Goal: Communication & Community: Answer question/provide support

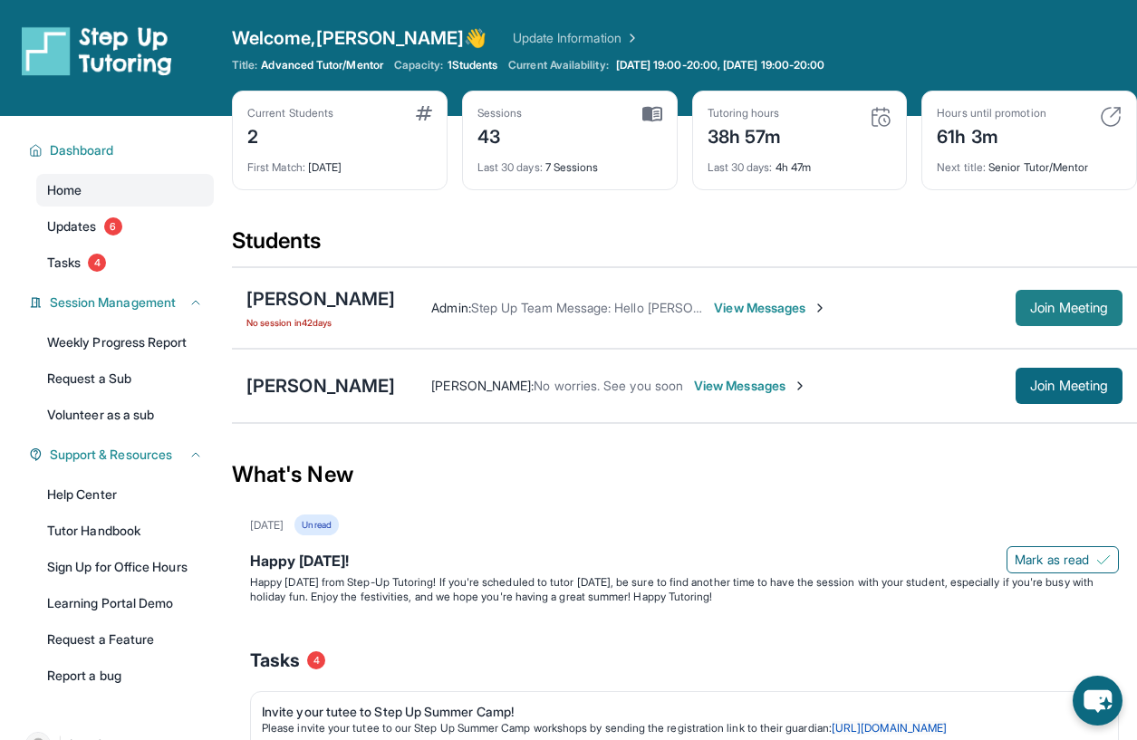
click at [1053, 324] on button "Join Meeting" at bounding box center [1069, 308] width 107 height 36
click at [694, 377] on span "View Messages" at bounding box center [750, 386] width 113 height 18
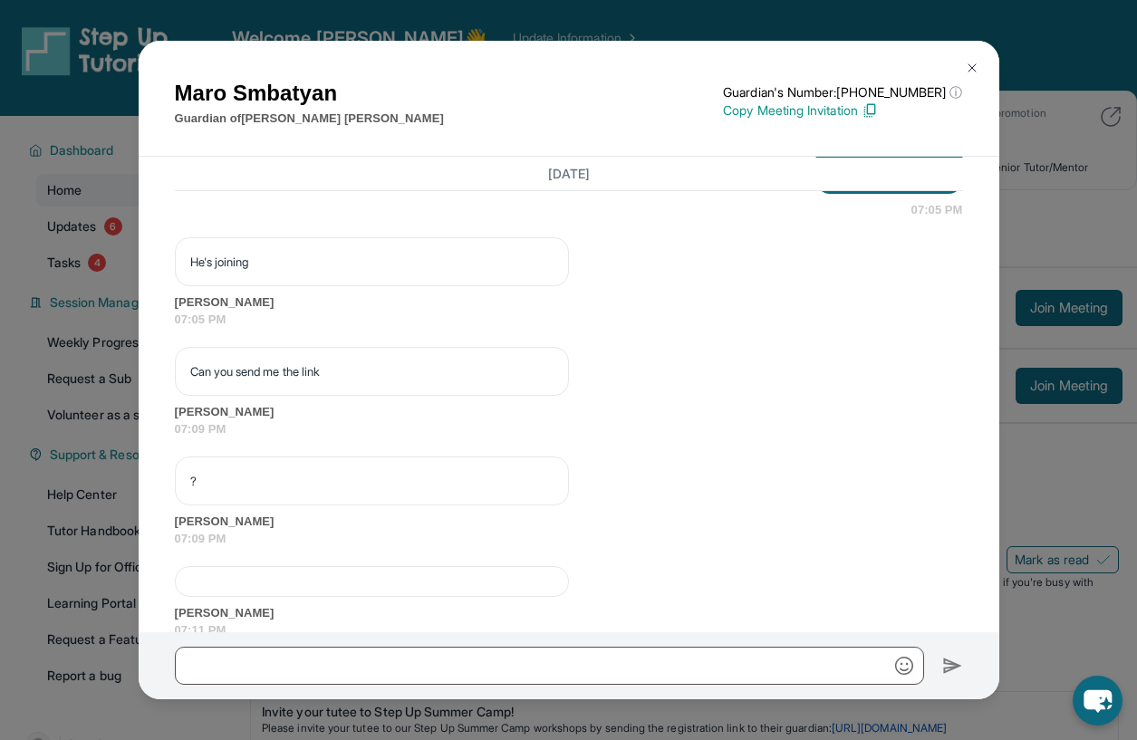
scroll to position [16594, 0]
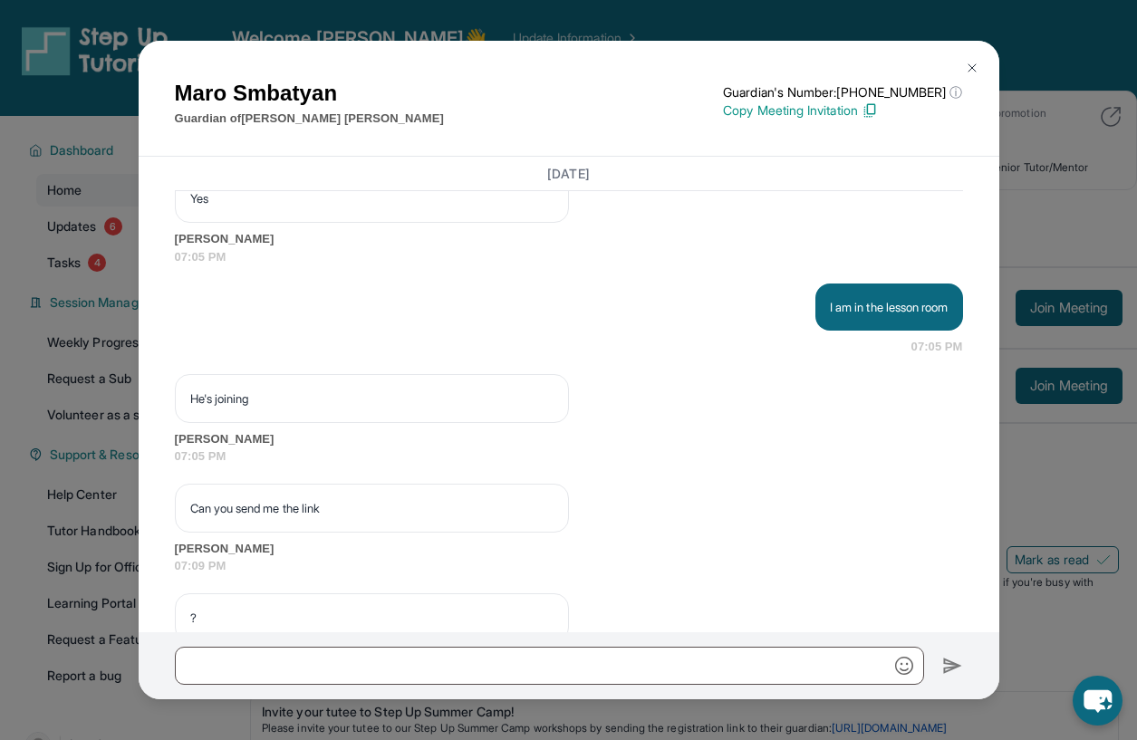
click at [865, 114] on p "Copy Meeting Invitation" at bounding box center [842, 111] width 239 height 18
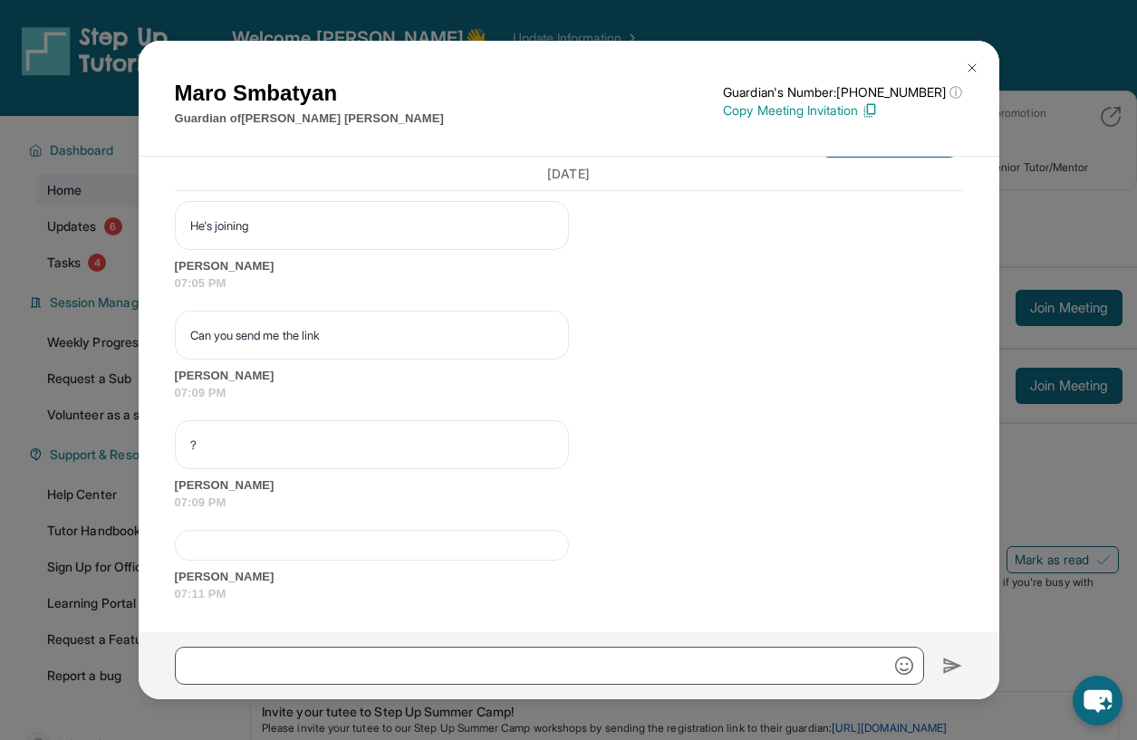
scroll to position [17066, 0]
click at [976, 66] on img at bounding box center [972, 68] width 15 height 15
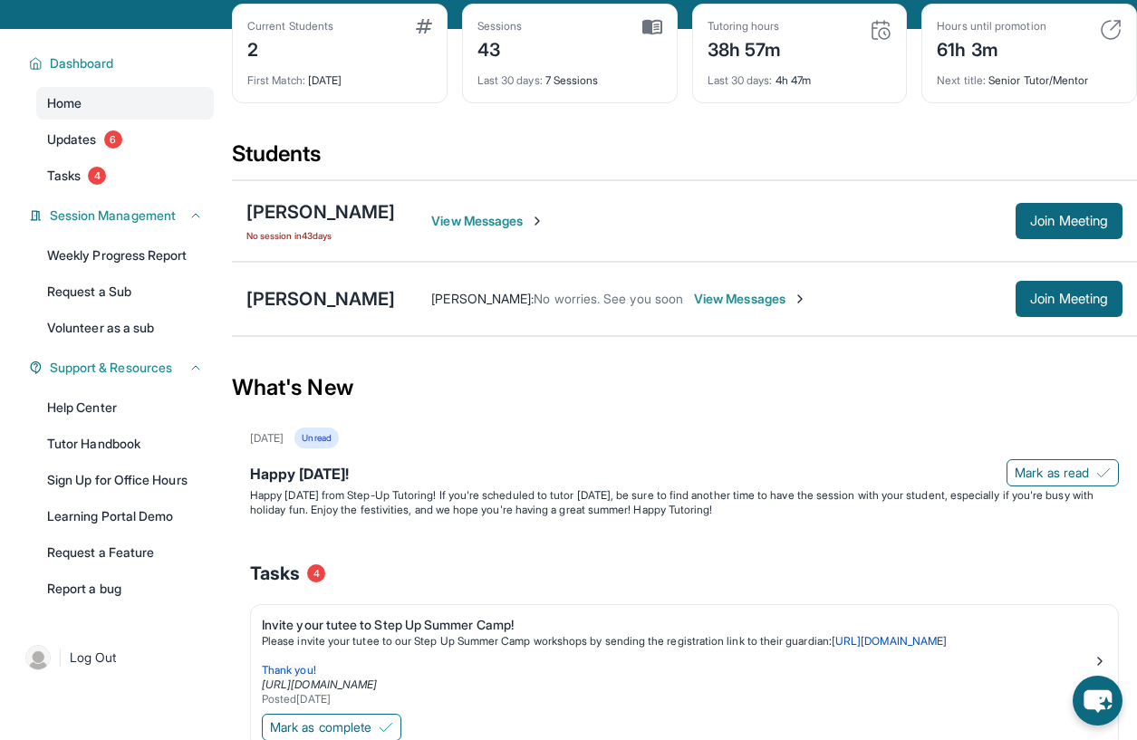
scroll to position [89, 0]
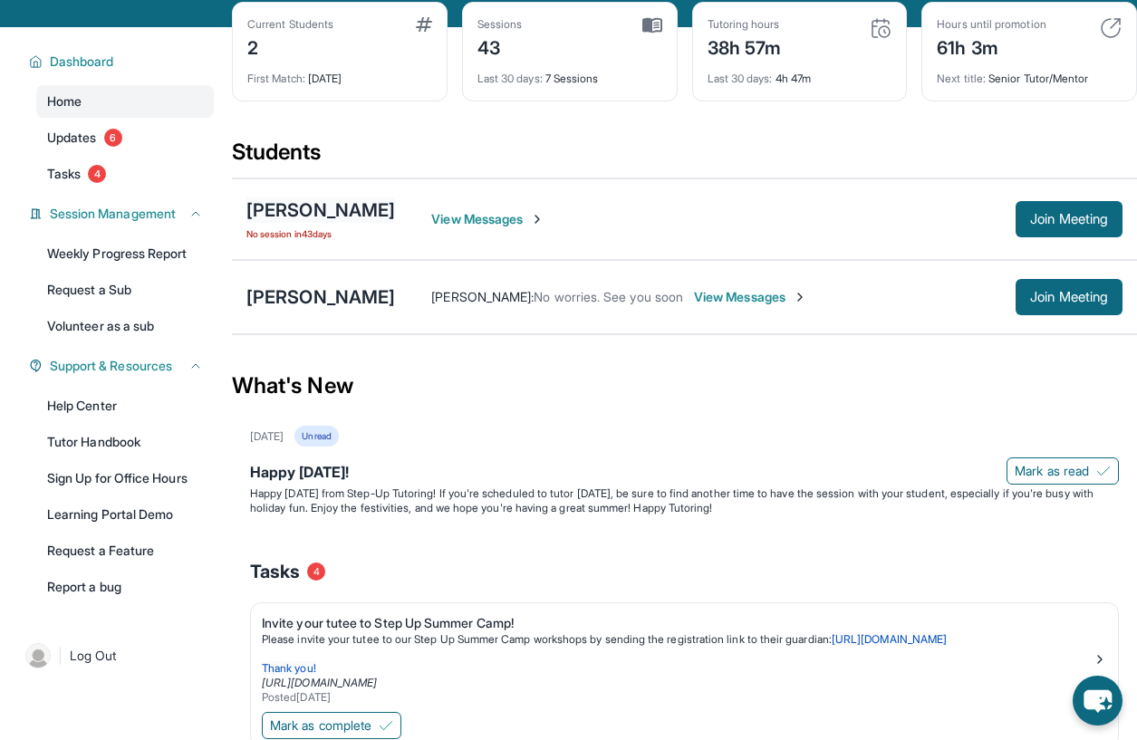
click at [343, 203] on div "[PERSON_NAME]" at bounding box center [321, 210] width 149 height 25
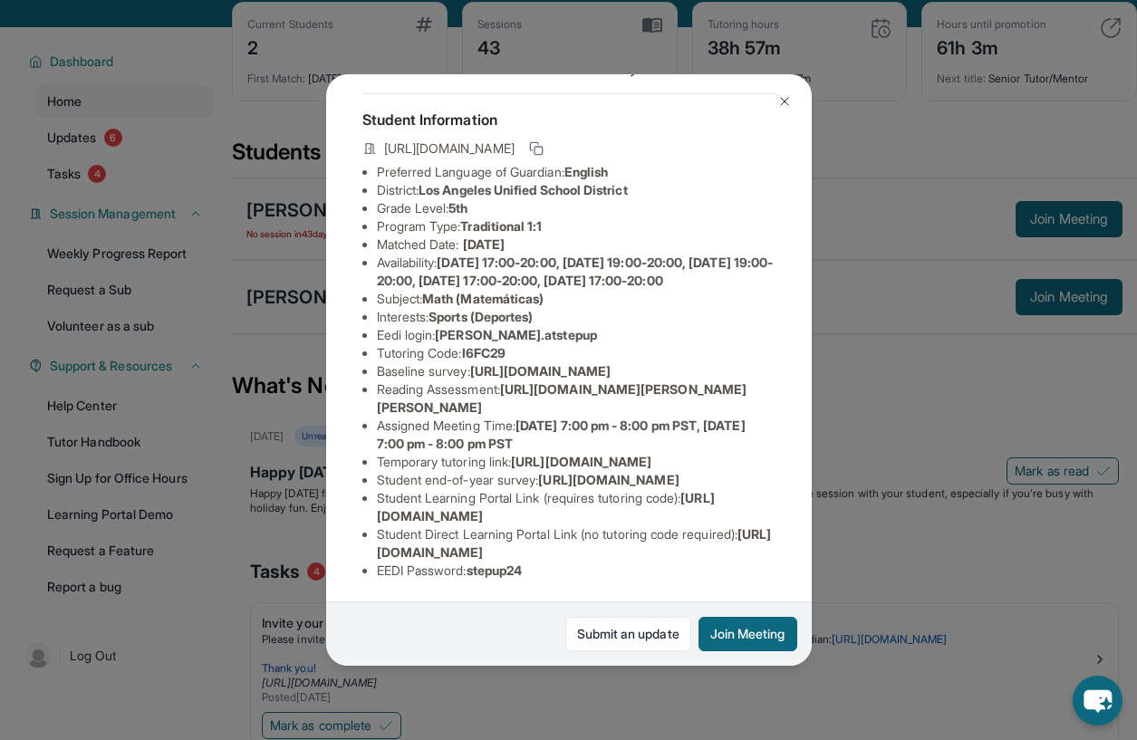
scroll to position [0, 0]
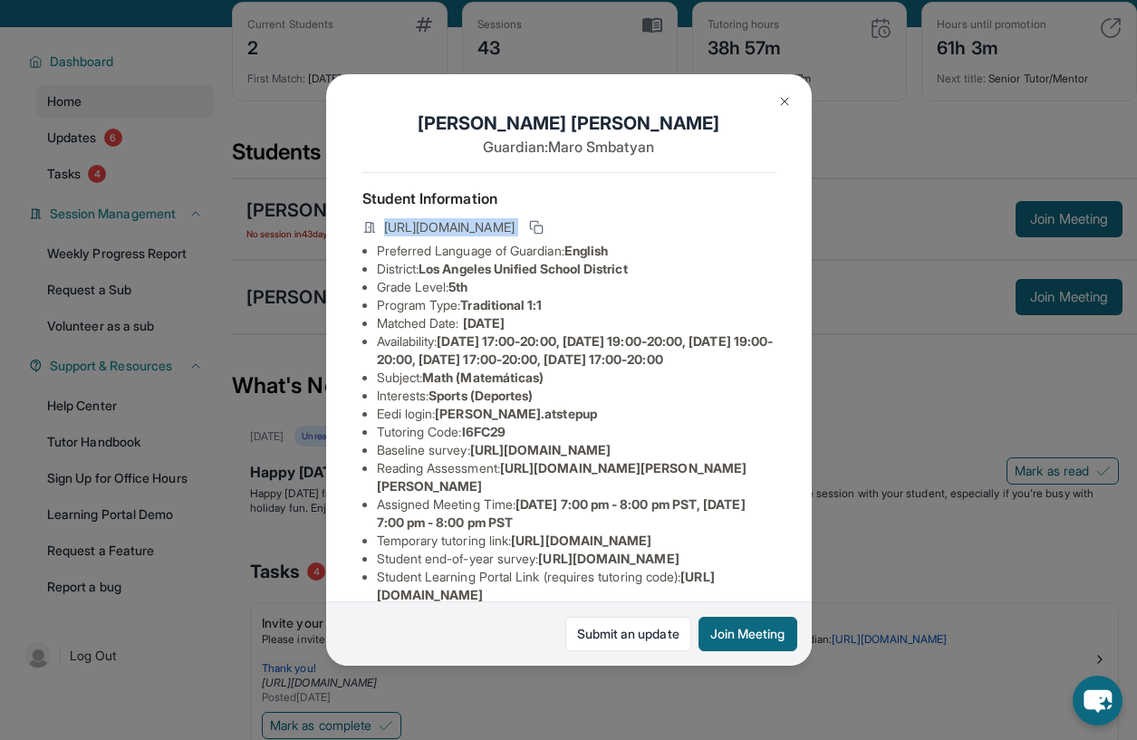
drag, startPoint x: 383, startPoint y: 225, endPoint x: 759, endPoint y: 209, distance: 376.4
click at [760, 209] on div "Student Information https://student-portal.stepuptutoring.org/student/I6FC29 Pr…" at bounding box center [569, 422] width 413 height 501
click at [547, 232] on button at bounding box center [537, 228] width 22 height 22
